Goal: Task Accomplishment & Management: Manage account settings

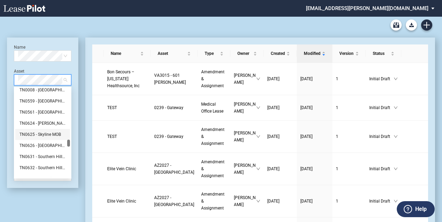
scroll to position [1573, 0]
click at [42, 144] on div "TN0626 - 2201 Medical Plaza" at bounding box center [42, 145] width 46 height 7
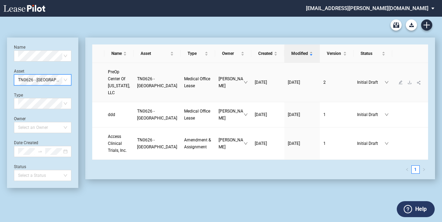
click at [160, 81] on td "TN0626 - 2201 Medical Plaza" at bounding box center [157, 82] width 47 height 39
click at [120, 78] on span "PreOp Center Of Tennessee, LLC" at bounding box center [119, 83] width 22 height 26
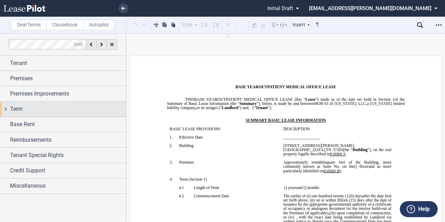
click at [45, 105] on div "Term" at bounding box center [68, 109] width 116 height 8
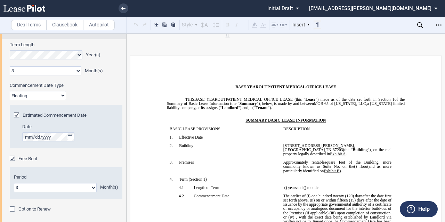
scroll to position [77, 0]
click at [58, 95] on select "Fixed Floating" at bounding box center [38, 95] width 56 height 9
click at [88, 93] on div "Commencement Date Type Fixed Floating" at bounding box center [66, 92] width 113 height 18
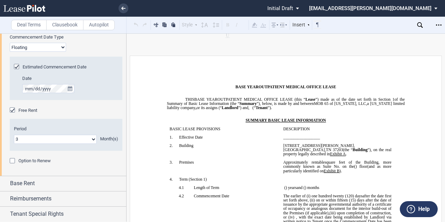
scroll to position [156, 0]
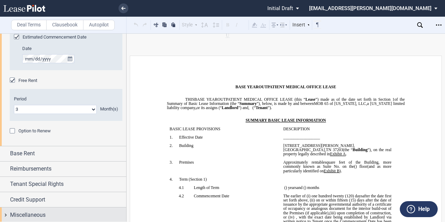
click at [37, 212] on span "Miscellaneous" at bounding box center [27, 215] width 35 height 8
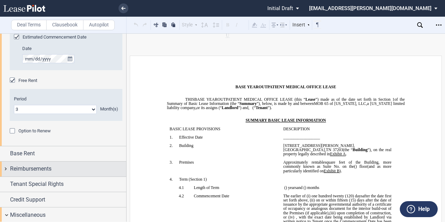
scroll to position [293, 0]
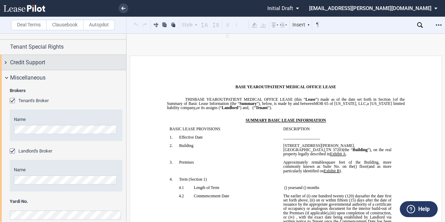
click at [44, 60] on span "Credit Support" at bounding box center [27, 62] width 35 height 8
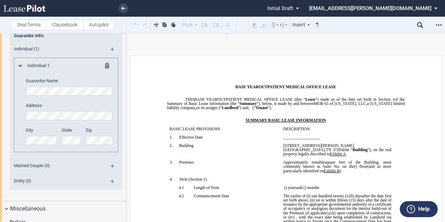
scroll to position [427, 0]
click at [111, 48] on md-icon at bounding box center [115, 52] width 9 height 8
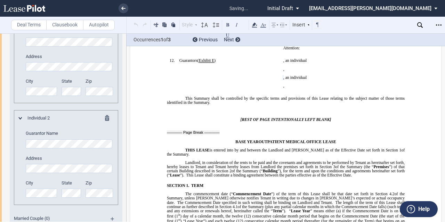
scroll to position [475, 0]
click at [436, 24] on icon "Open Lease options menu" at bounding box center [439, 25] width 6 height 6
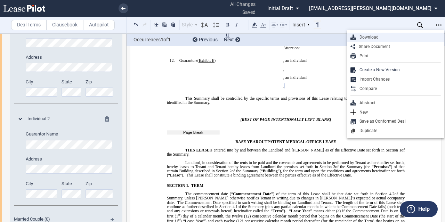
click at [385, 40] on div "Download" at bounding box center [398, 37] width 85 height 6
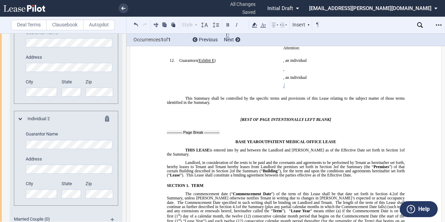
click at [283, 92] on div "﻿ ﻿ , an individual ﻿ ﻿ ﻿ ﻿ , ﻿ ﻿ ﻿ ﻿" at bounding box center [337, 83] width 108 height 17
click at [355, 92] on p at bounding box center [337, 90] width 108 height 4
click at [295, 92] on div "﻿ ﻿ , an individual ﻿ ﻿ ﻿ ﻿ , ﻿ ﻿ ﻿ ﻿" at bounding box center [337, 83] width 108 height 17
click at [281, 93] on td "N/A ﻿ ﻿ , an individual ﻿ ﻿ ﻿ ﻿ , ﻿ ﻿ ﻿ ﻿ ﻿ ﻿ ﻿ , an individual ﻿ ﻿ ﻿ ﻿ , ﻿ ﻿ ﻿…" at bounding box center [338, 76] width 114 height 34
drag, startPoint x: 278, startPoint y: 106, endPoint x: 325, endPoint y: 114, distance: 48.0
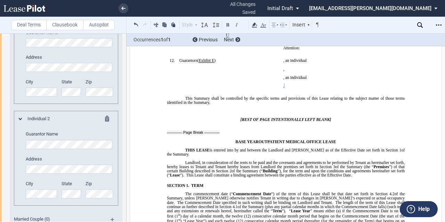
click at [327, 93] on tr "!!SET_LEVEL_0!! !!SBL_LEVEL_1!! 12. Guarantor s ( Exhibit ﻿ E ﻿ ) ﻿ N/A ﻿ ﻿ , a…" at bounding box center [280, 76] width 227 height 34
drag, startPoint x: 323, startPoint y: 115, endPoint x: 280, endPoint y: 98, distance: 46.8
click at [281, 93] on td "N/A ﻿ ﻿ , an individual ﻿ ﻿ ﻿ ﻿ , ﻿ ﻿ ﻿ ﻿ ﻿ ﻿ ﻿ , an individual ﻿ ﻿ ﻿ ﻿ , ﻿ ﻿ ﻿…" at bounding box center [338, 76] width 114 height 34
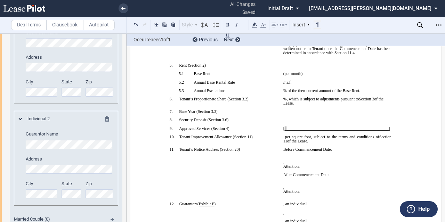
scroll to position [172, 0]
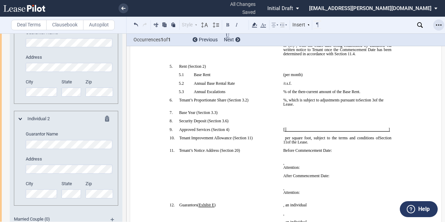
click at [436, 24] on icon "Open Lease options menu" at bounding box center [439, 25] width 6 height 6
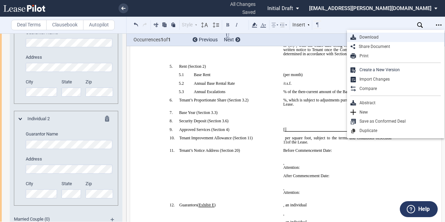
click at [396, 41] on div "Download" at bounding box center [395, 37] width 97 height 9
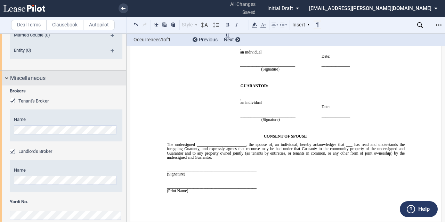
scroll to position [668, 0]
